Goal: Information Seeking & Learning: Learn about a topic

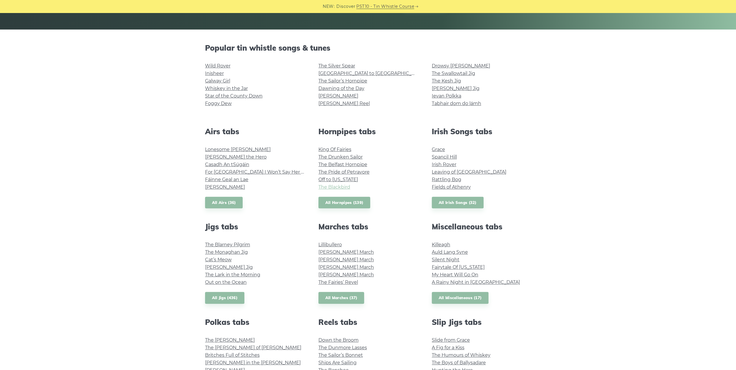
scroll to position [173, 0]
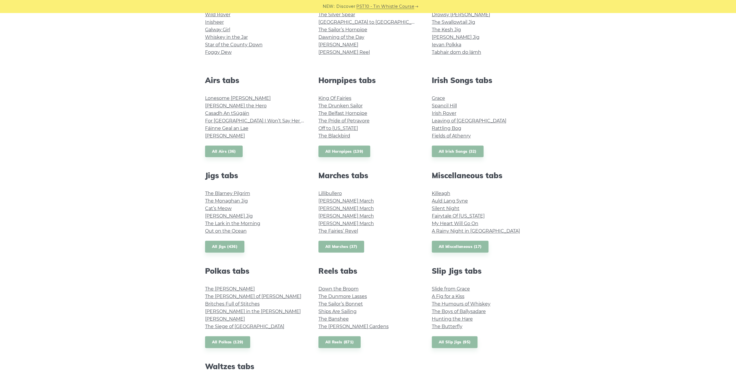
click at [324, 244] on link "All Marches (37)" at bounding box center [341, 247] width 46 height 12
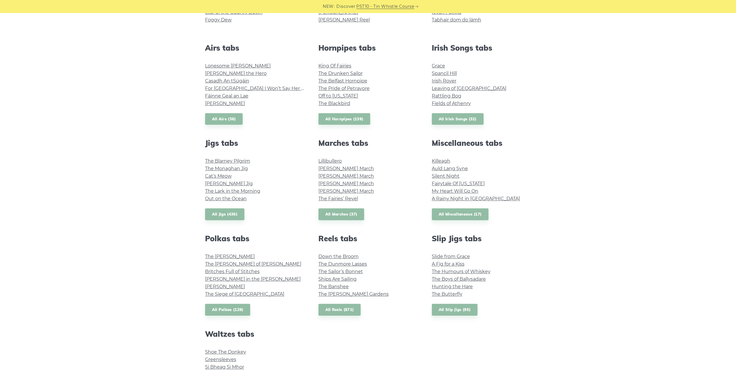
scroll to position [260, 0]
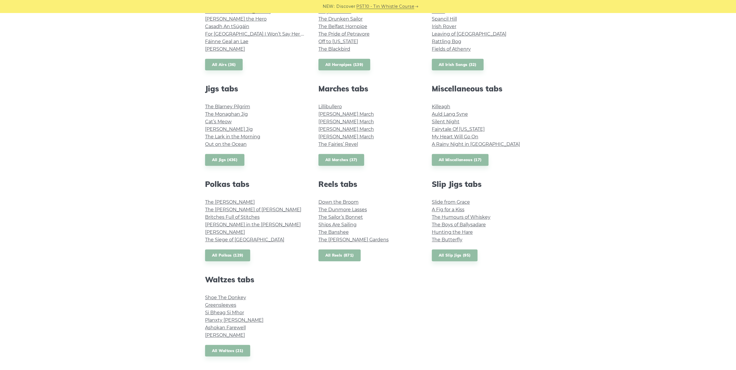
click at [341, 257] on link "All Reels (871)" at bounding box center [339, 255] width 42 height 12
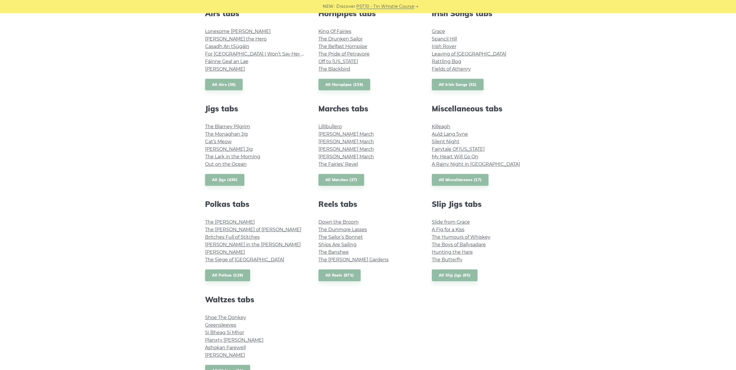
scroll to position [231, 0]
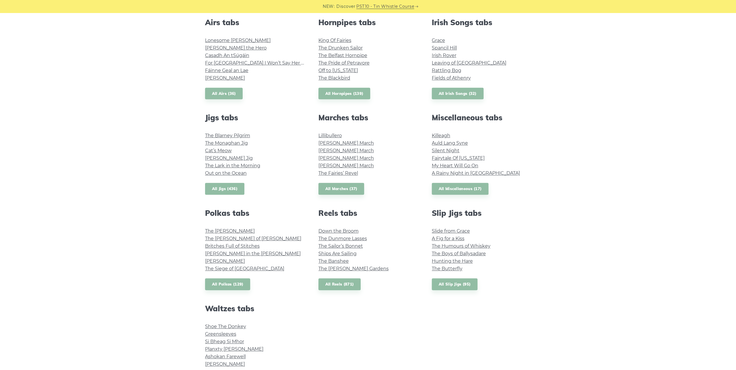
click at [213, 190] on link "All Jigs (436)" at bounding box center [224, 189] width 39 height 12
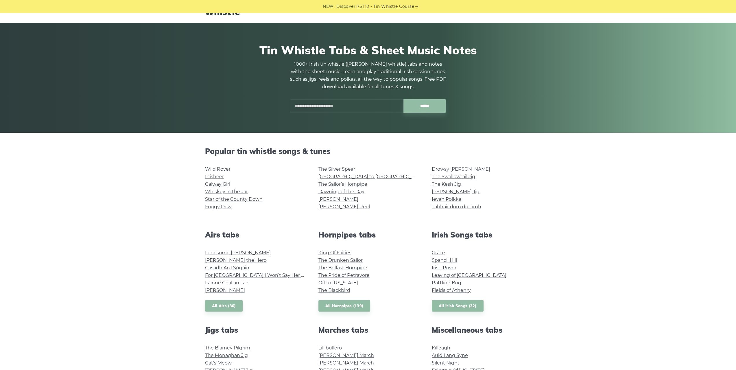
scroll to position [0, 0]
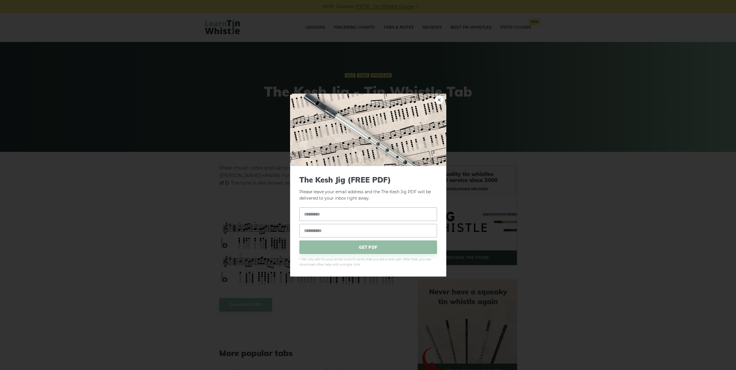
click at [147, 149] on div "× The Kesh Jig (FREE PDF) Please leave your email address and the The Kesh Jig …" at bounding box center [368, 185] width 736 height 370
click at [71, 149] on div "× The Kesh Jig (FREE PDF) Please leave your email address and the The Kesh Jig …" at bounding box center [368, 185] width 736 height 370
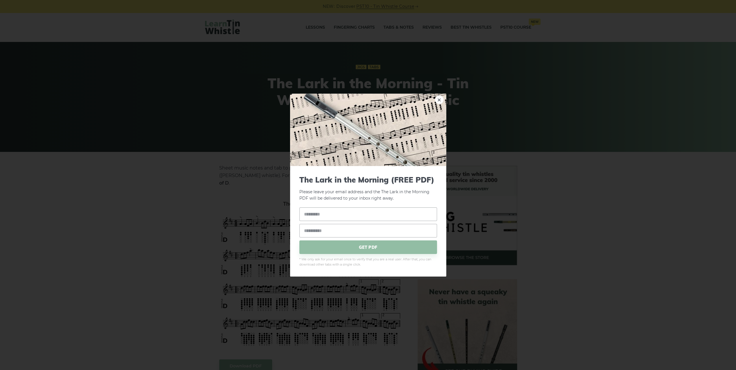
drag, startPoint x: 229, startPoint y: 237, endPoint x: 239, endPoint y: 245, distance: 12.6
click at [236, 241] on div "× The Lark in the Morning (FREE PDF) Please leave your email address and the Th…" at bounding box center [368, 185] width 736 height 370
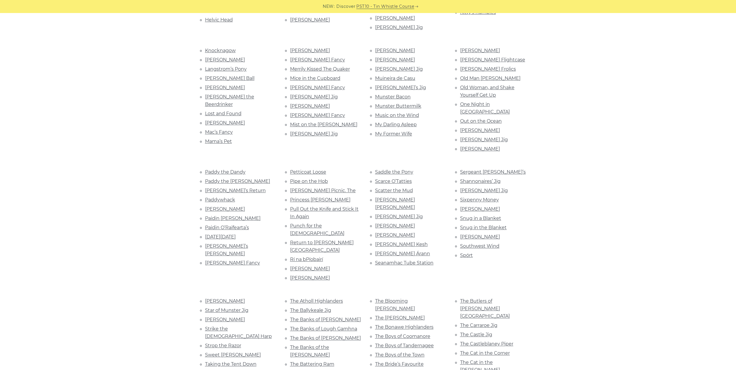
scroll to position [463, 0]
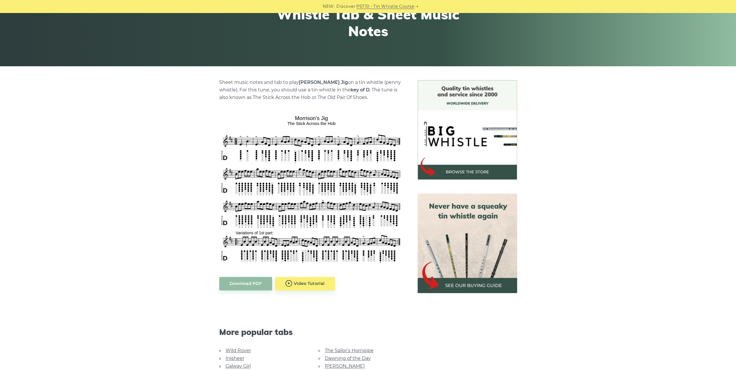
scroll to position [116, 0]
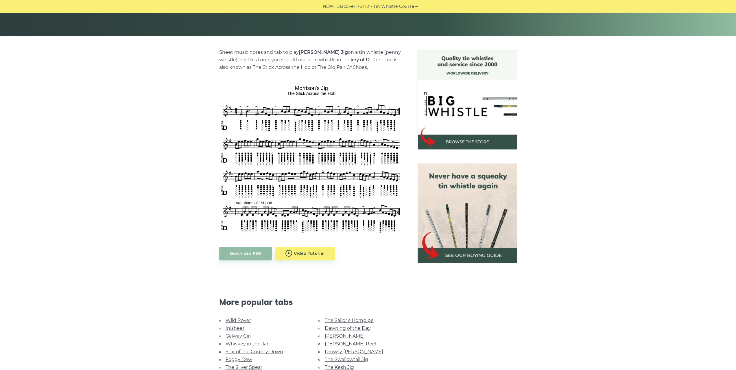
drag, startPoint x: 218, startPoint y: 145, endPoint x: 171, endPoint y: 180, distance: 58.6
click at [171, 180] on div "Sheet music notes and tab to play [PERSON_NAME] Jig on a tin whistle ([PERSON_N…" at bounding box center [368, 251] width 736 height 402
